Goal: Information Seeking & Learning: Learn about a topic

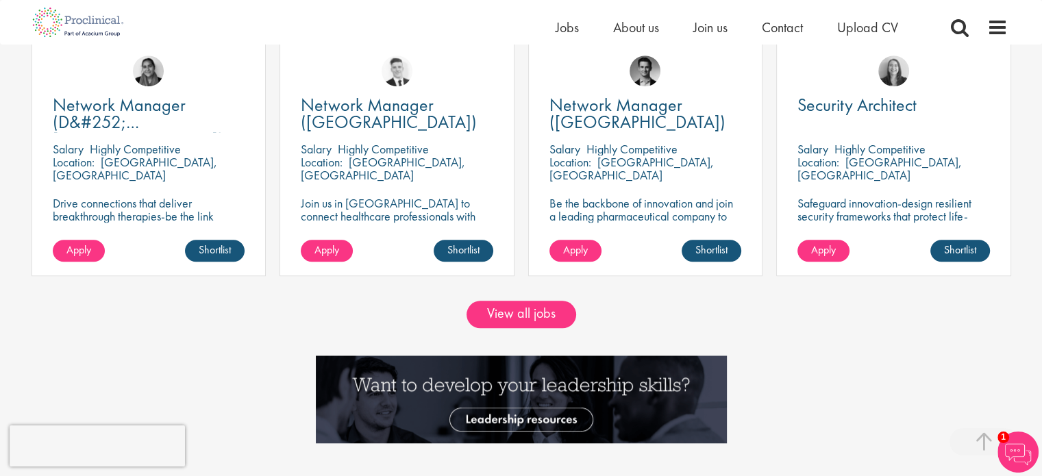
scroll to position [1370, 0]
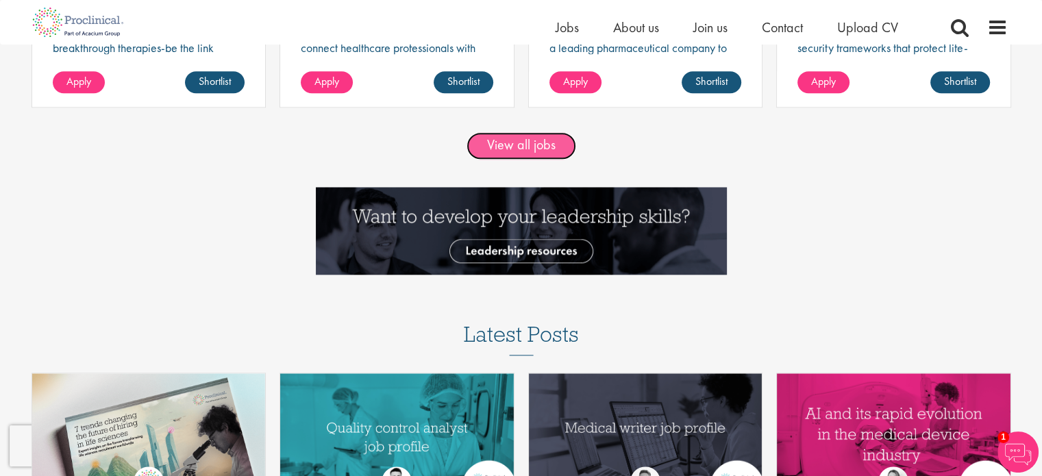
click at [523, 142] on link "View all jobs" at bounding box center [522, 145] width 110 height 27
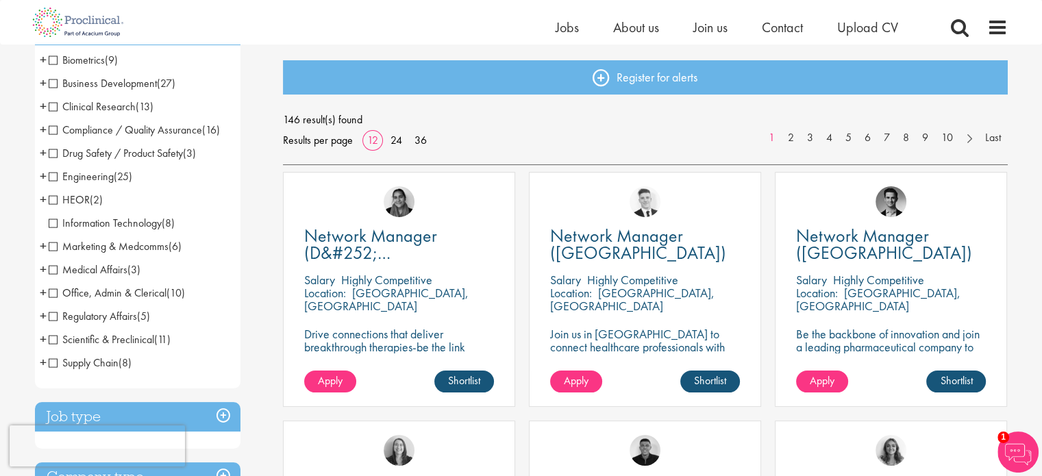
click at [51, 106] on span "Clinical Research" at bounding box center [92, 106] width 87 height 14
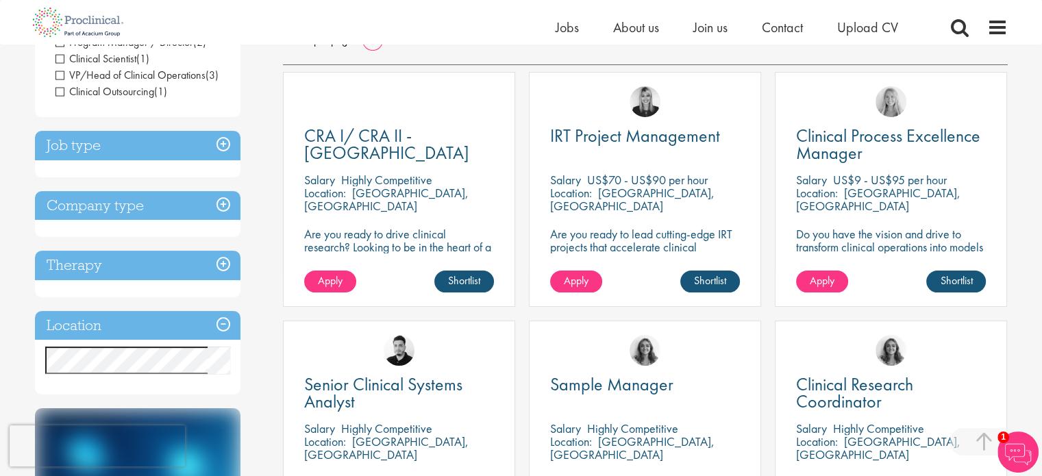
scroll to position [206, 0]
